Goal: Task Accomplishment & Management: Manage account settings

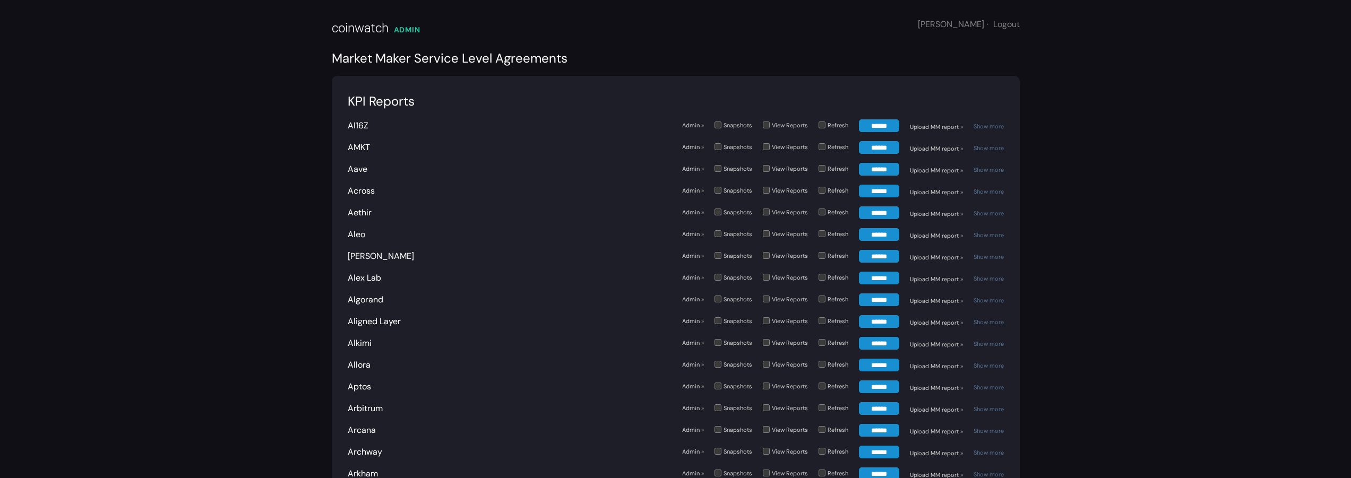
scroll to position [493, 0]
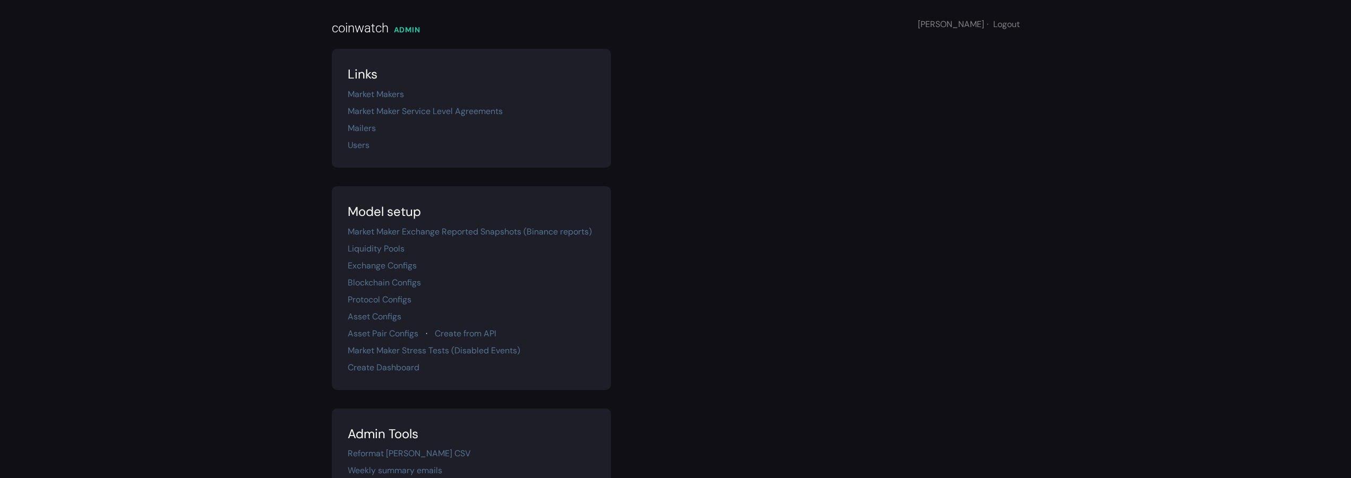
scroll to position [187, 0]
click at [432, 107] on link "Market Maker Service Level Agreements" at bounding box center [425, 111] width 155 height 11
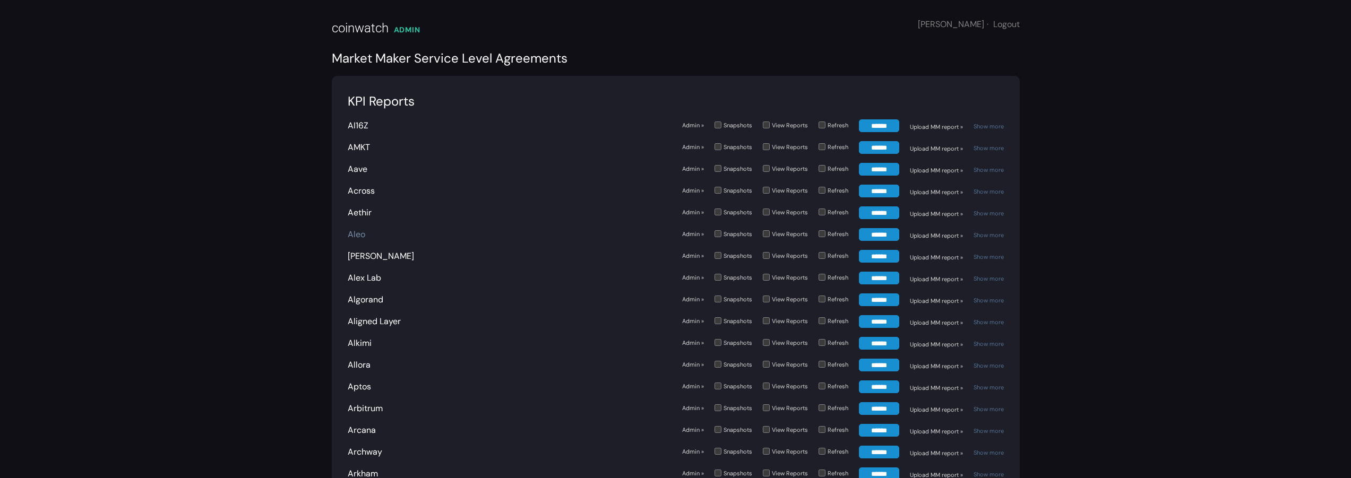
click at [358, 237] on link "Aleo" at bounding box center [357, 234] width 18 height 11
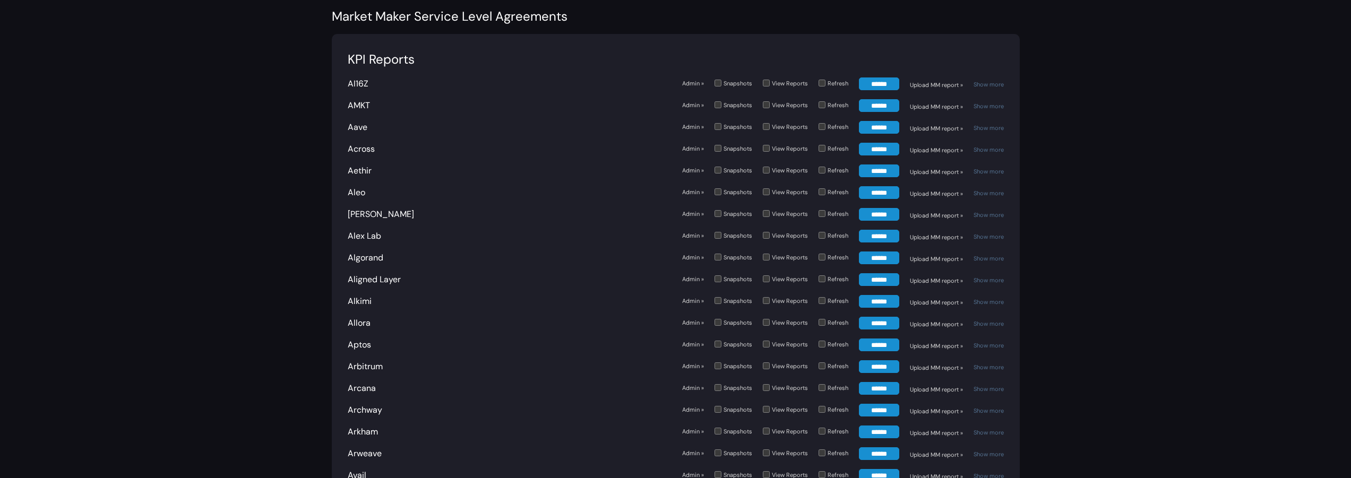
scroll to position [86, 0]
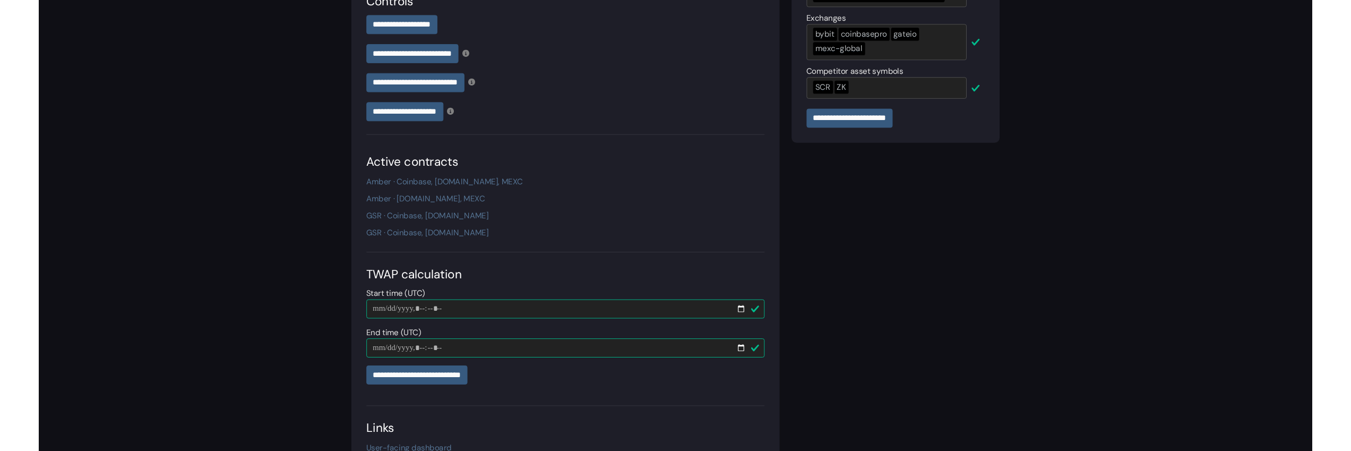
scroll to position [330, 0]
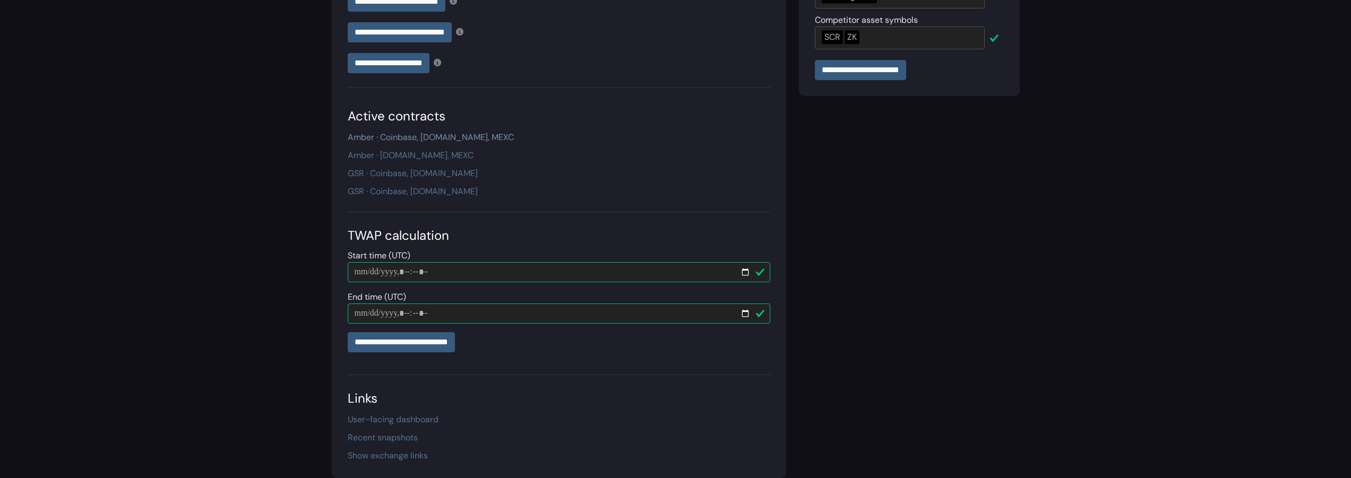
click at [416, 138] on link "Amber · Coinbase, Gate.io, MEXC" at bounding box center [431, 137] width 166 height 11
click at [400, 170] on link "GSR · Coinbase, Gate.io" at bounding box center [413, 173] width 130 height 11
click at [398, 192] on link "GSR · Coinbase, Gate.io" at bounding box center [413, 191] width 130 height 11
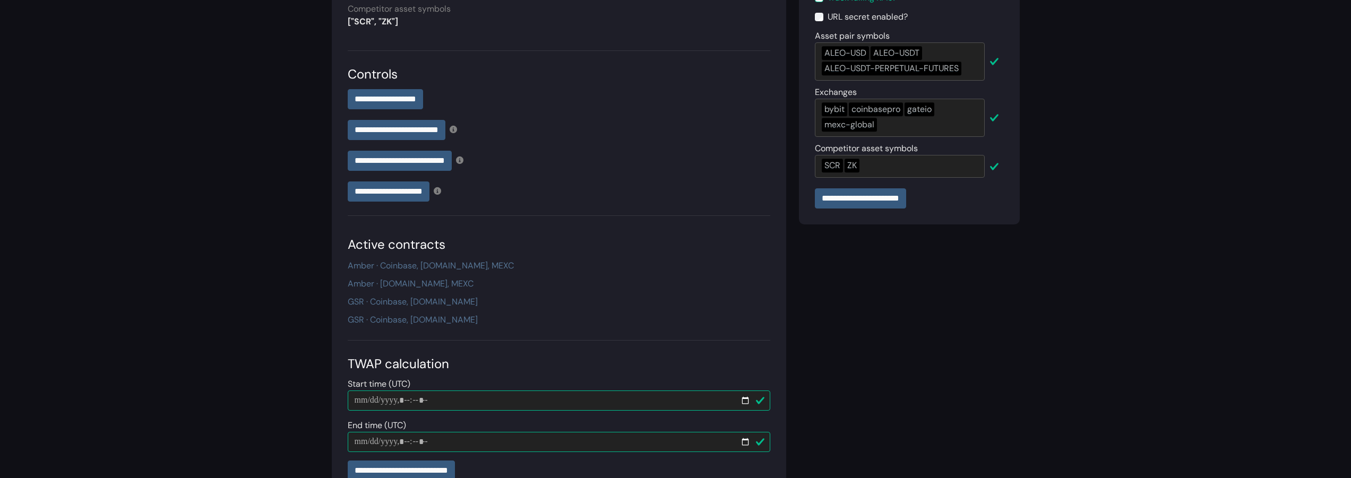
scroll to position [202, 0]
click at [425, 303] on link "GSR · Coinbase, Gate.io" at bounding box center [413, 300] width 130 height 11
click at [423, 318] on link "GSR · Coinbase, Gate.io" at bounding box center [413, 318] width 130 height 11
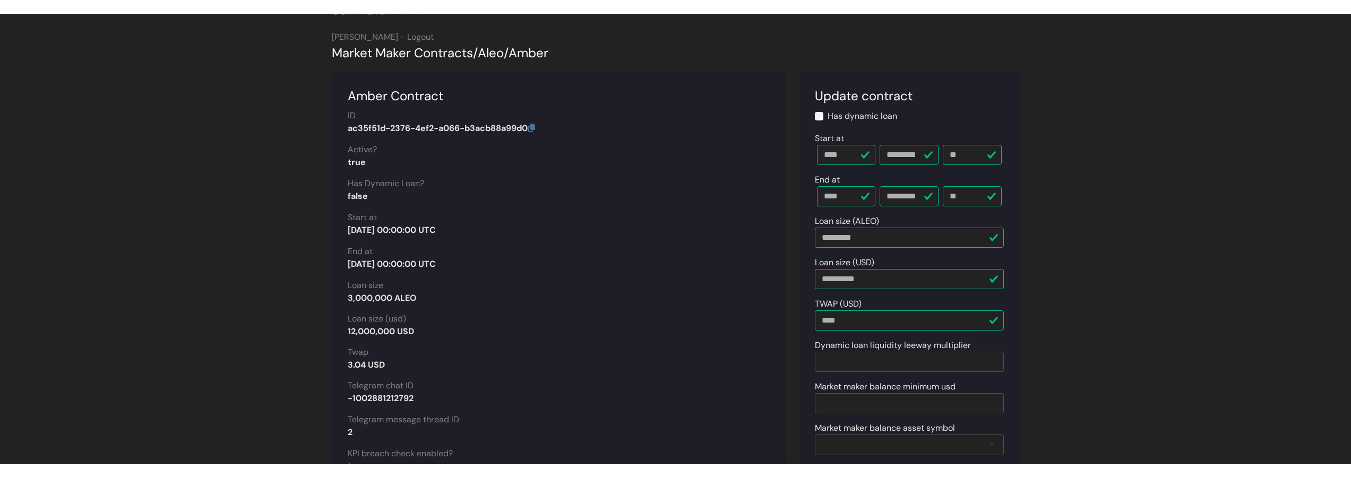
scroll to position [30, 0]
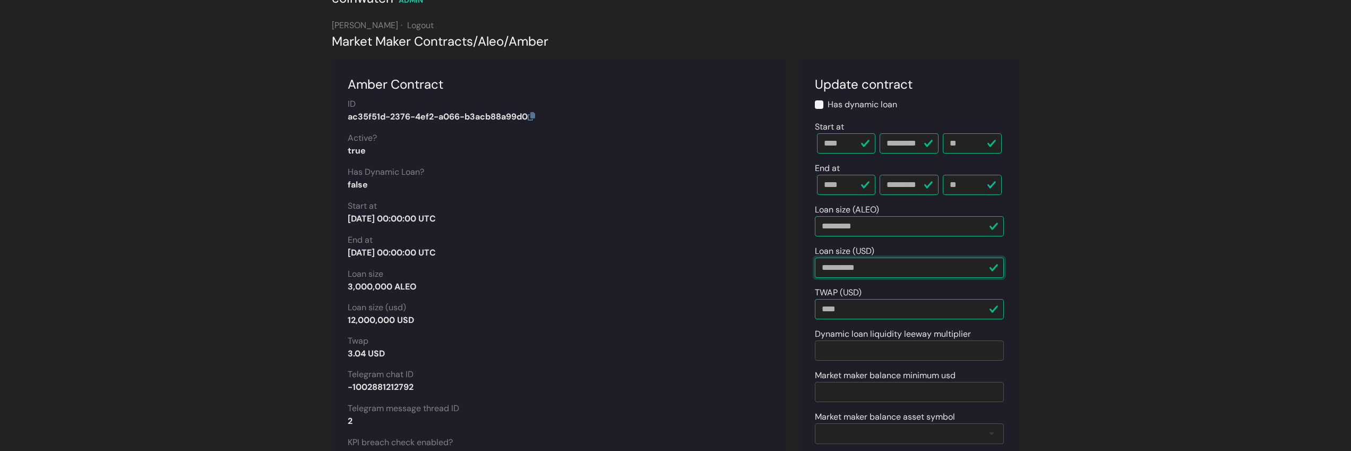
drag, startPoint x: 874, startPoint y: 270, endPoint x: 789, endPoint y: 265, distance: 85.1
click at [844, 310] on input "****" at bounding box center [909, 309] width 189 height 20
drag, startPoint x: 851, startPoint y: 312, endPoint x: 808, endPoint y: 308, distance: 43.1
click at [808, 308] on section "**********" at bounding box center [909, 351] width 221 height 585
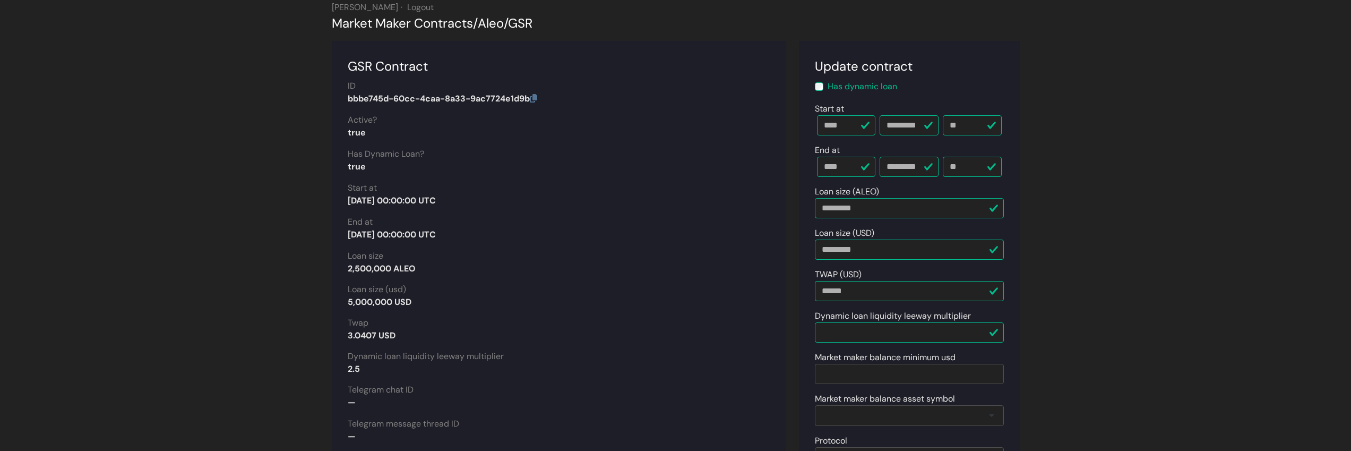
scroll to position [52, 0]
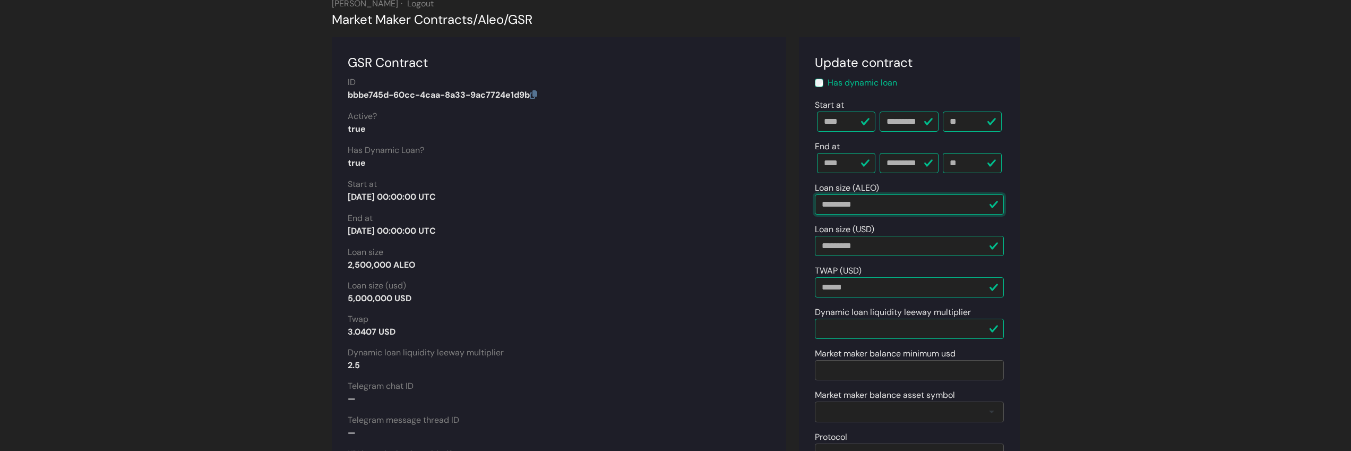
drag, startPoint x: 890, startPoint y: 205, endPoint x: 811, endPoint y: 202, distance: 79.2
click at [811, 202] on section "Update contract Has dynamic loan Start at **** **** **** **** **** **** **** **…" at bounding box center [909, 329] width 221 height 585
click at [932, 189] on div "Loan size (ALEO) *********" at bounding box center [909, 198] width 189 height 33
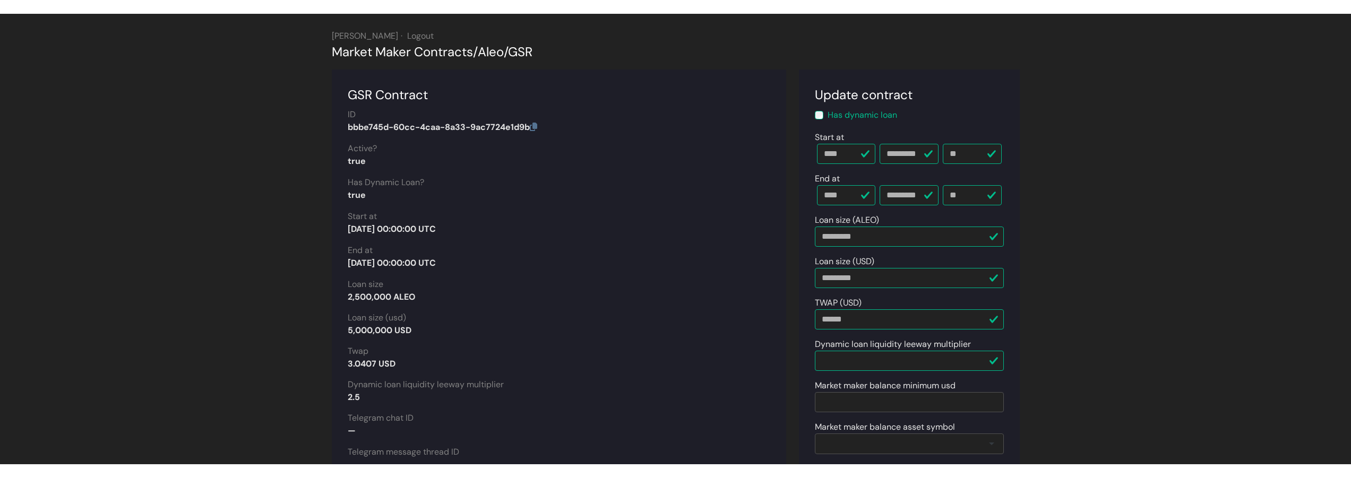
scroll to position [35, 0]
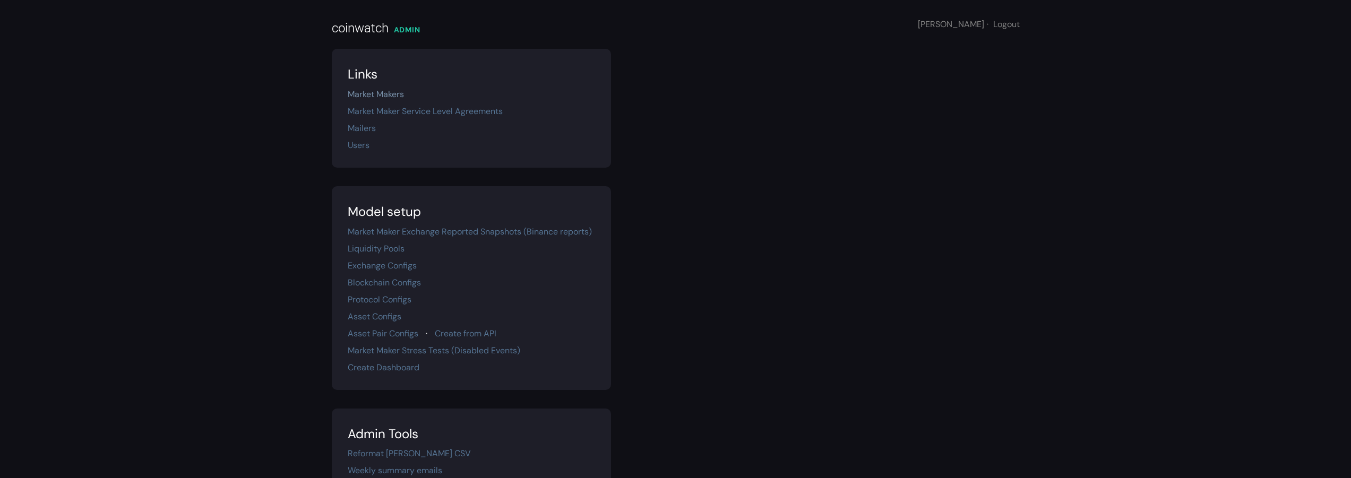
click at [393, 94] on link "Market Makers" at bounding box center [376, 94] width 56 height 11
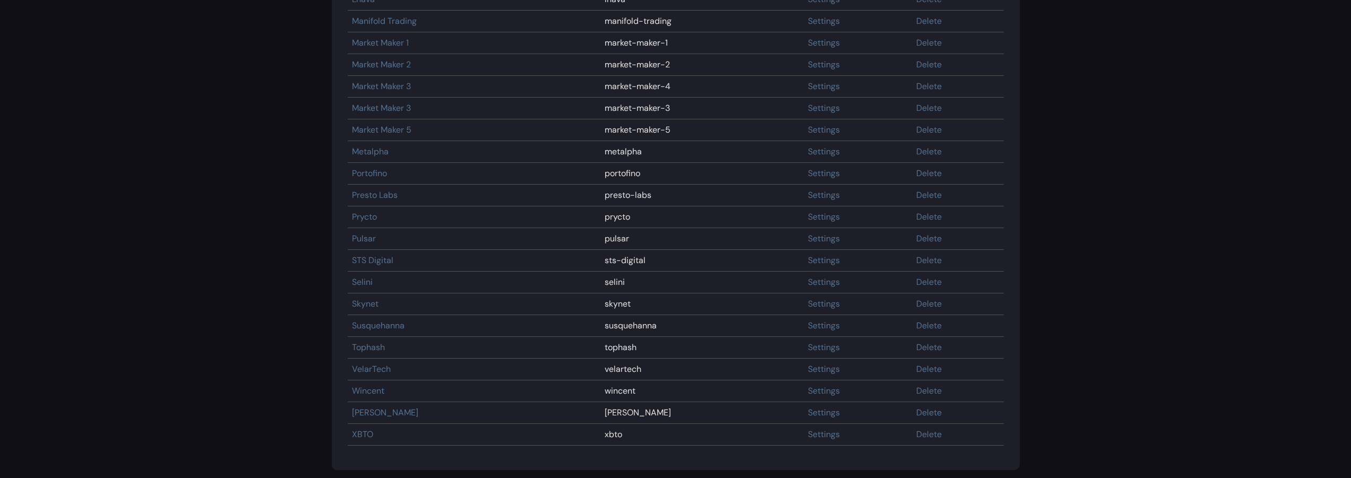
scroll to position [1089, 0]
